Goal: Task Accomplishment & Management: Manage account settings

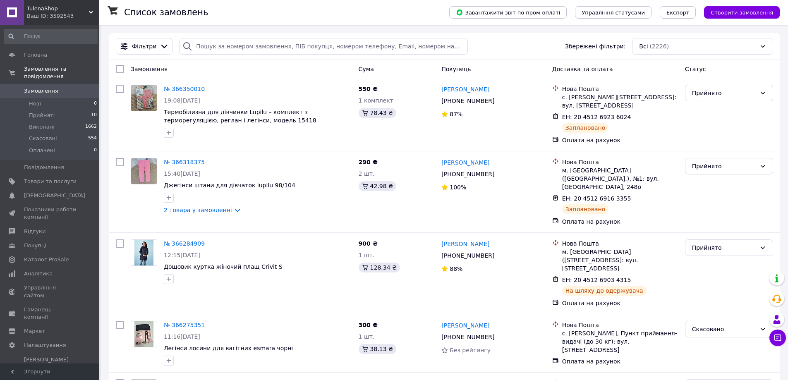
click at [34, 87] on span "Замовлення" at bounding box center [41, 90] width 34 height 7
